Goal: Information Seeking & Learning: Find specific fact

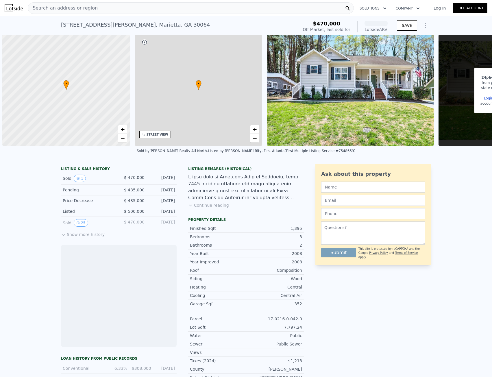
scroll to position [0, 2]
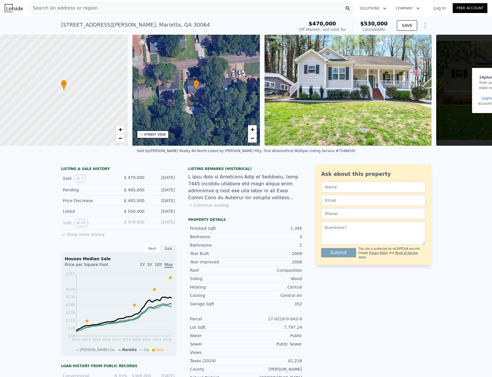
click at [217, 208] on button "Continue reading" at bounding box center [208, 205] width 41 height 6
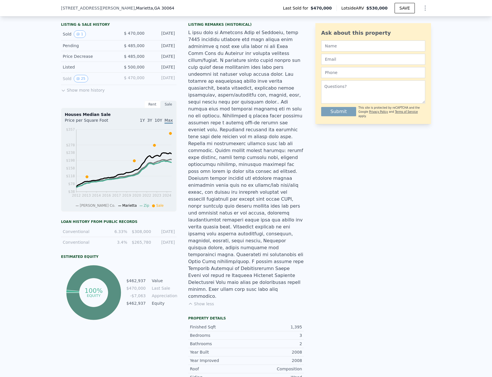
scroll to position [55, 0]
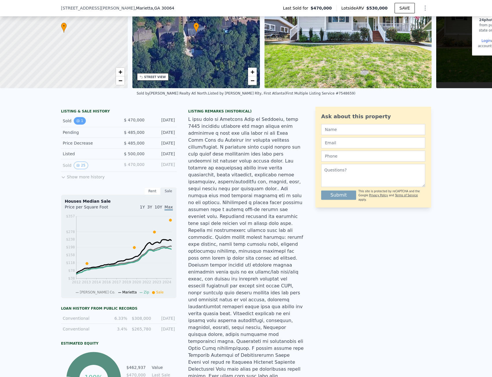
click at [77, 124] on button "1" at bounding box center [80, 121] width 12 height 8
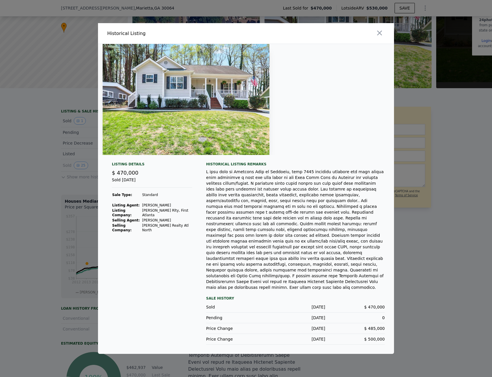
click at [34, 187] on div at bounding box center [246, 188] width 492 height 377
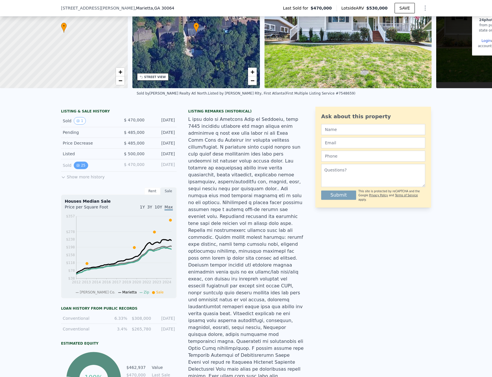
click at [79, 168] on button "25" at bounding box center [81, 165] width 14 height 8
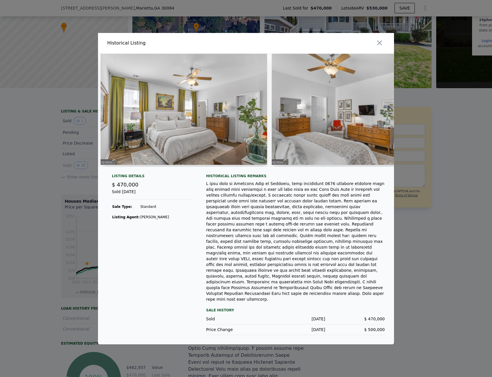
scroll to position [0, 1563]
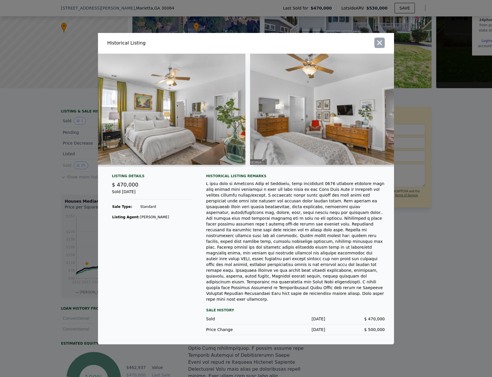
click at [379, 47] on icon "button" at bounding box center [379, 43] width 8 height 8
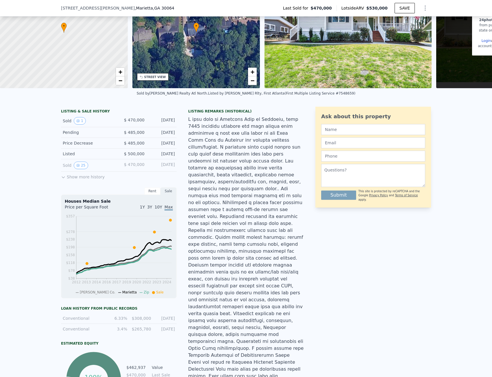
click at [142, 10] on div "[STREET_ADDRESS][PERSON_NAME] Last Sold for $470,000 Lotside ARV $530,000 SAVE" at bounding box center [246, 8] width 370 height 16
click at [143, 7] on div "[STREET_ADDRESS][PERSON_NAME] Last Sold for $470,000 Lotside ARV $530,000 SAVE" at bounding box center [246, 8] width 370 height 16
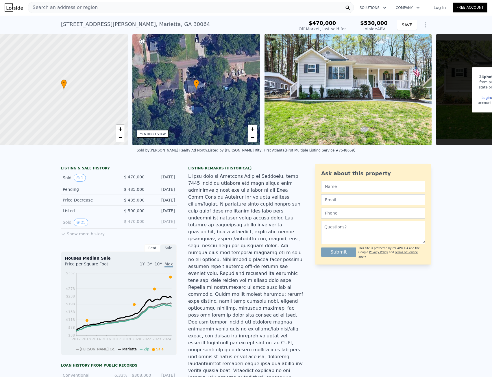
scroll to position [0, 0]
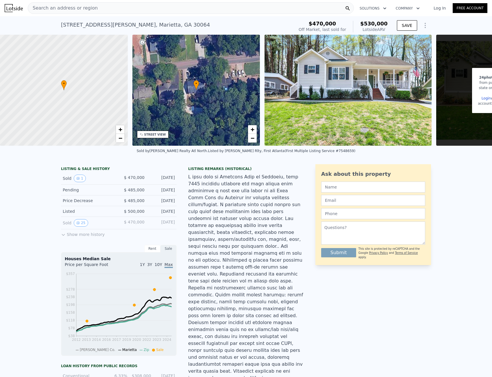
click at [114, 8] on div "Search an address or region" at bounding box center [191, 8] width 326 height 12
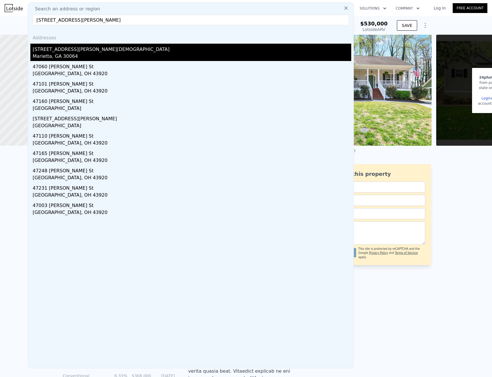
type input "[STREET_ADDRESS][PERSON_NAME]"
click at [68, 49] on div "[STREET_ADDRESS][PERSON_NAME][DEMOGRAPHIC_DATA]" at bounding box center [192, 48] width 318 height 9
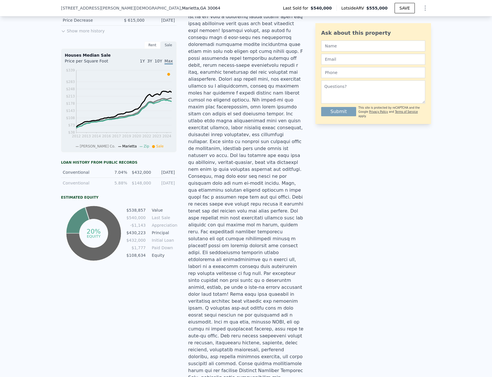
scroll to position [200, 0]
click at [240, 207] on div at bounding box center [246, 206] width 116 height 471
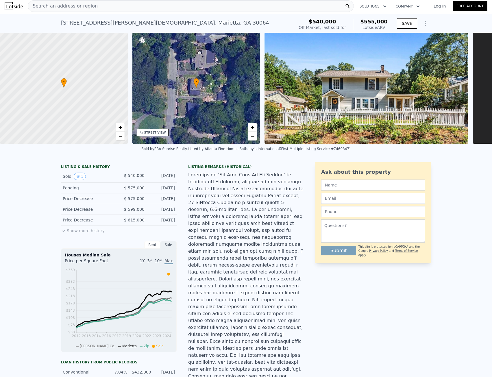
scroll to position [0, 0]
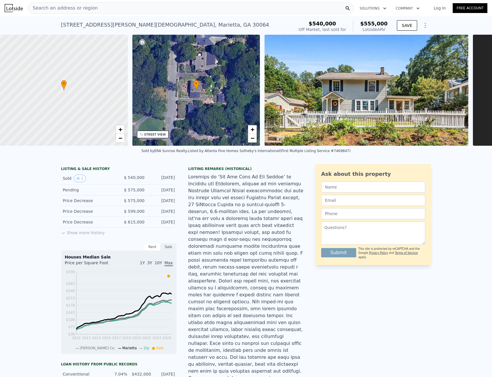
click at [142, 7] on div "Search an address or region" at bounding box center [191, 8] width 326 height 12
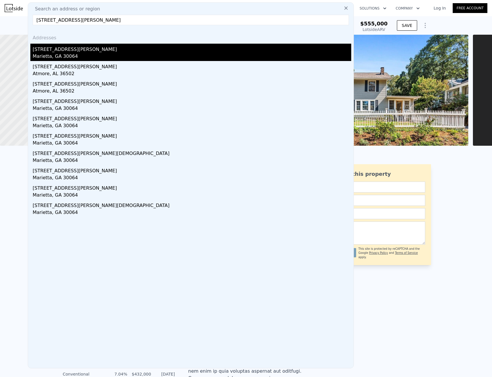
type input "[STREET_ADDRESS][PERSON_NAME]"
click at [54, 49] on div "[STREET_ADDRESS][PERSON_NAME]" at bounding box center [192, 48] width 318 height 9
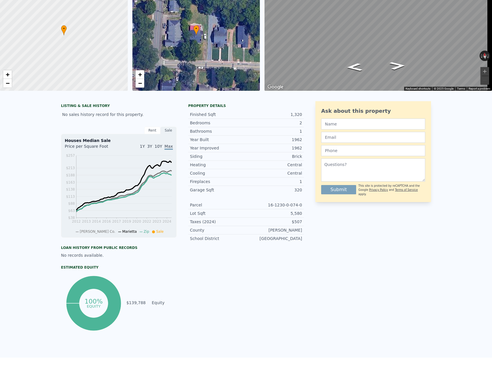
scroll to position [2, 0]
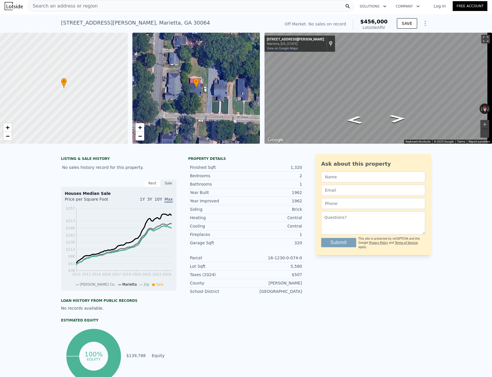
click at [251, 170] on div "1,320" at bounding box center [274, 167] width 56 height 6
